Goal: Task Accomplishment & Management: Manage account settings

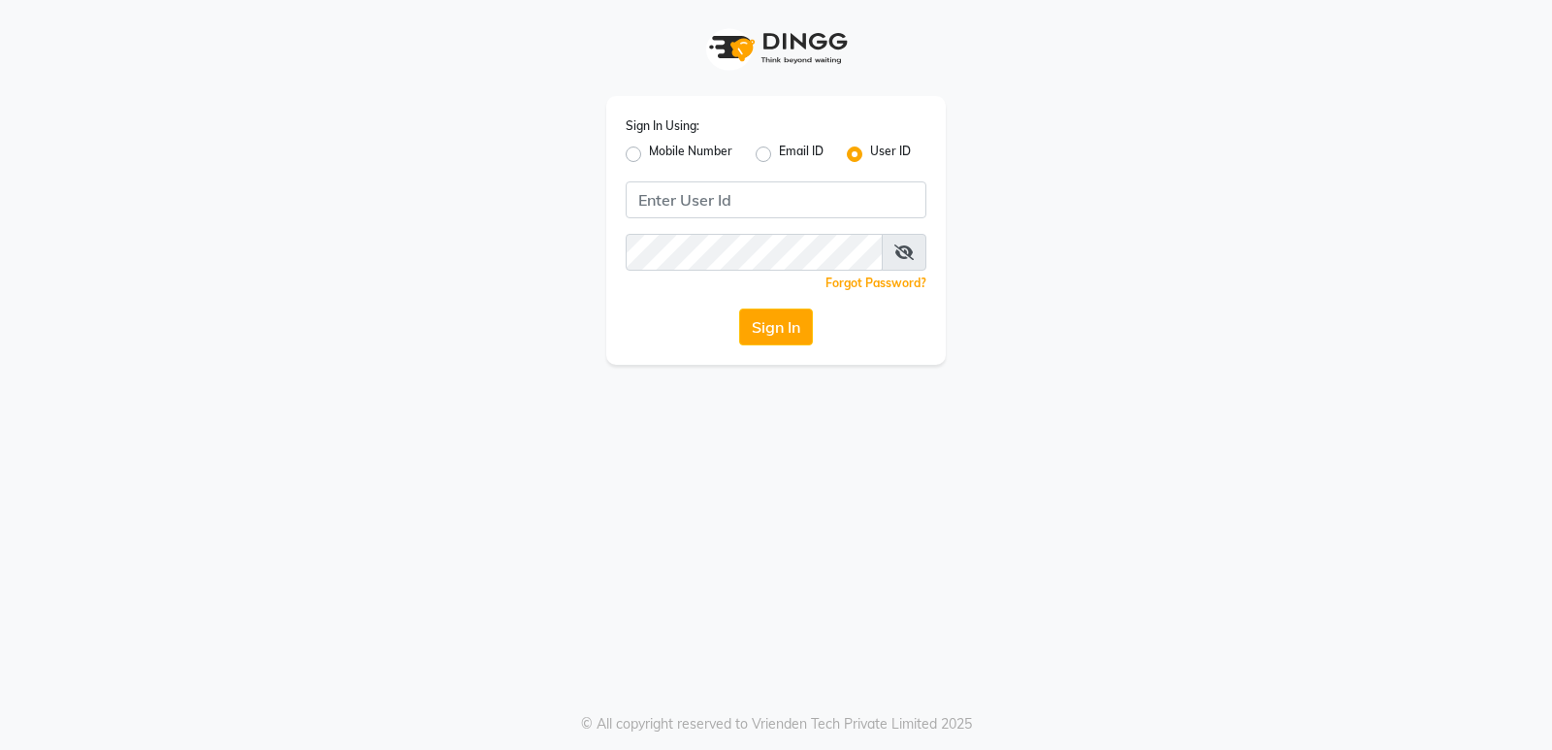
drag, startPoint x: 629, startPoint y: 145, endPoint x: 628, endPoint y: 159, distance: 13.6
click at [628, 145] on div "Mobile Number" at bounding box center [679, 154] width 107 height 23
click at [649, 159] on label "Mobile Number" at bounding box center [690, 154] width 83 height 23
click at [649, 155] on input "Mobile Number" at bounding box center [655, 149] width 13 height 13
radio input "true"
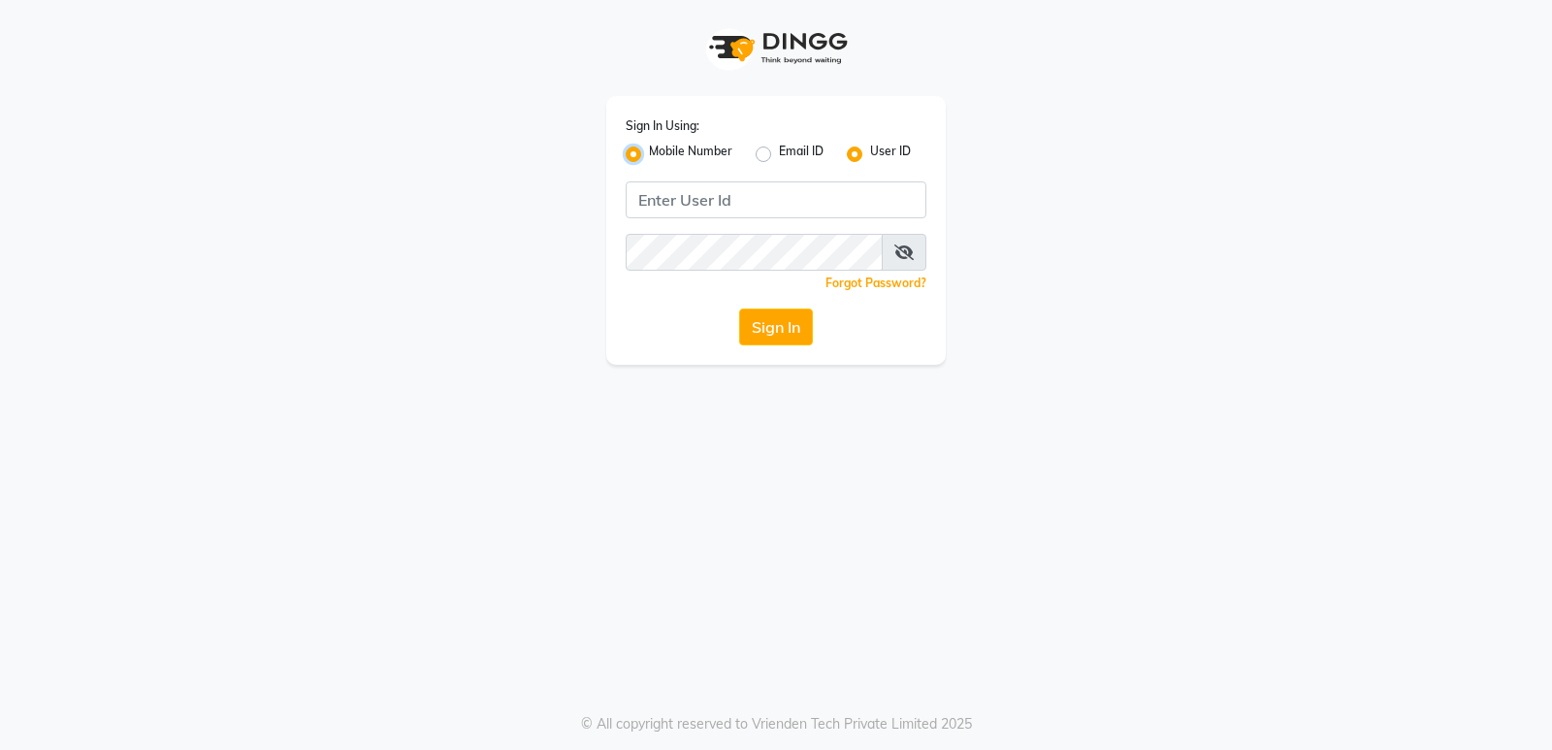
radio input "false"
click at [752, 196] on input "Username" at bounding box center [809, 199] width 236 height 37
drag, startPoint x: 803, startPoint y: 204, endPoint x: 50, endPoint y: 113, distance: 758.2
click at [0, 143] on app-login "Sign In Using: Mobile Number Email ID User ID Country Code × [PHONE_NUMBER] Rem…" at bounding box center [776, 182] width 1552 height 365
type input "9867661920"
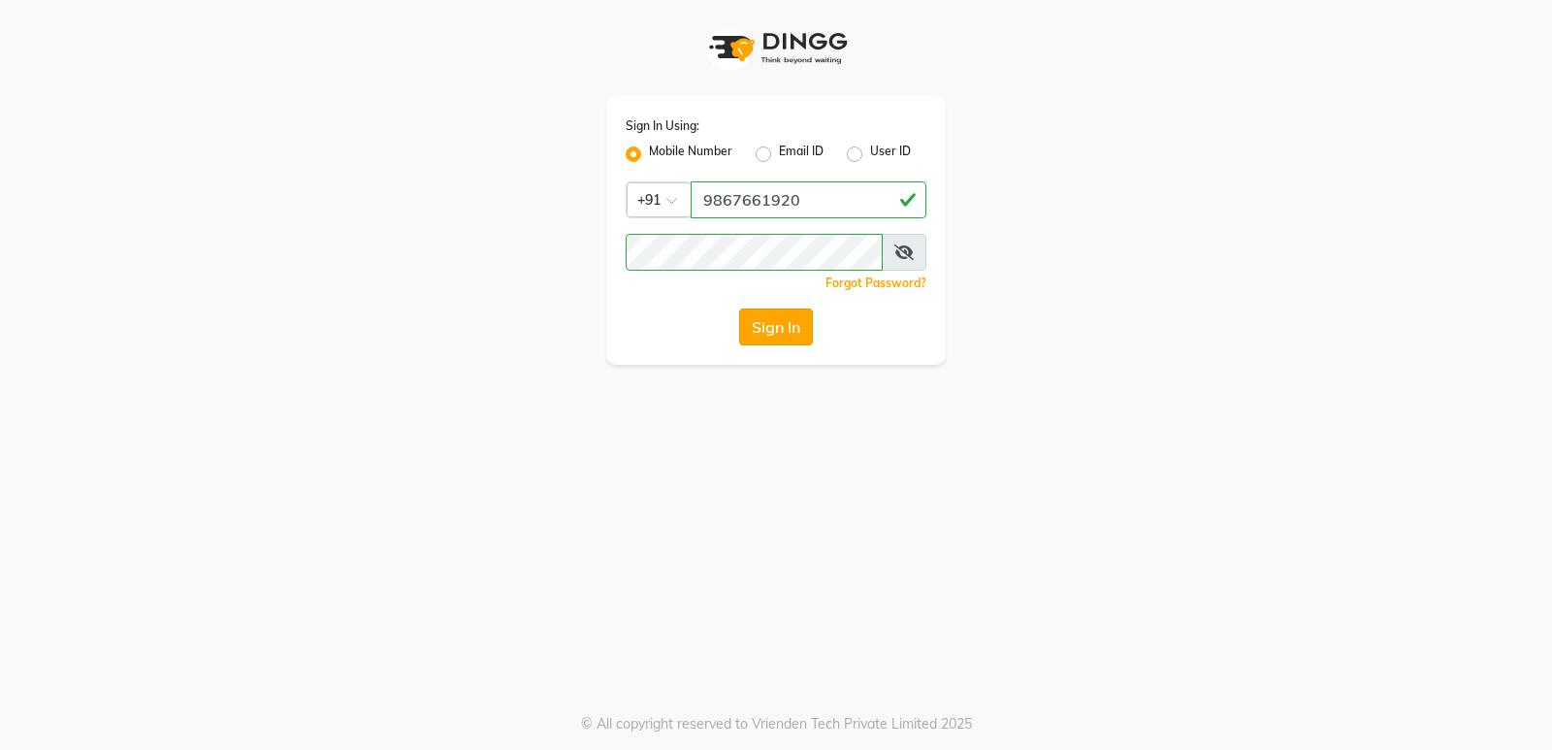
click at [756, 326] on button "Sign In" at bounding box center [776, 326] width 74 height 37
